Goal: Task Accomplishment & Management: Use online tool/utility

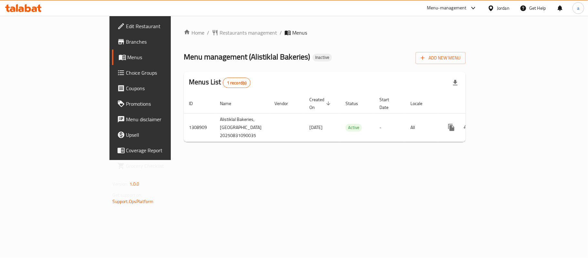
click at [126, 38] on span "Branches" at bounding box center [164, 42] width 76 height 8
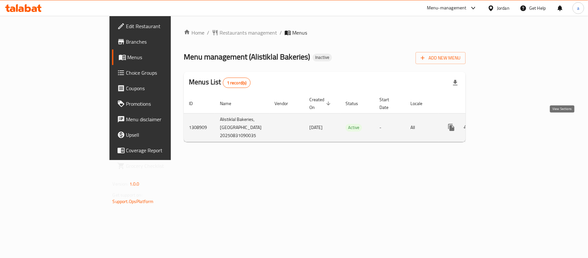
click at [502, 125] on icon "enhanced table" at bounding box center [498, 127] width 8 height 8
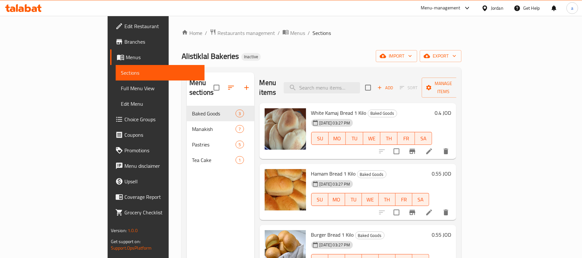
click at [121, 87] on span "Full Menu View" at bounding box center [160, 88] width 79 height 8
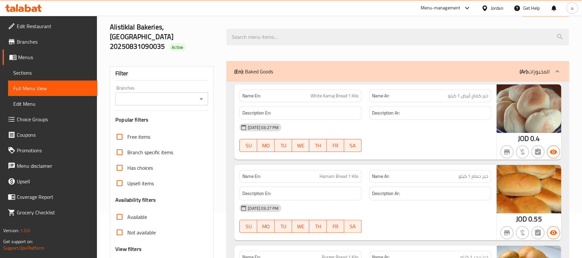
scroll to position [86, 0]
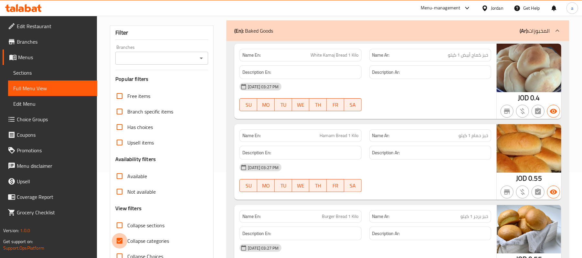
click at [117, 233] on input "Collapse categories" at bounding box center [120, 241] width 16 height 16
checkbox input "false"
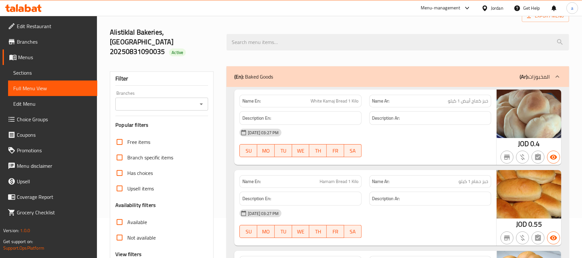
scroll to position [0, 0]
